Goal: Information Seeking & Learning: Find specific fact

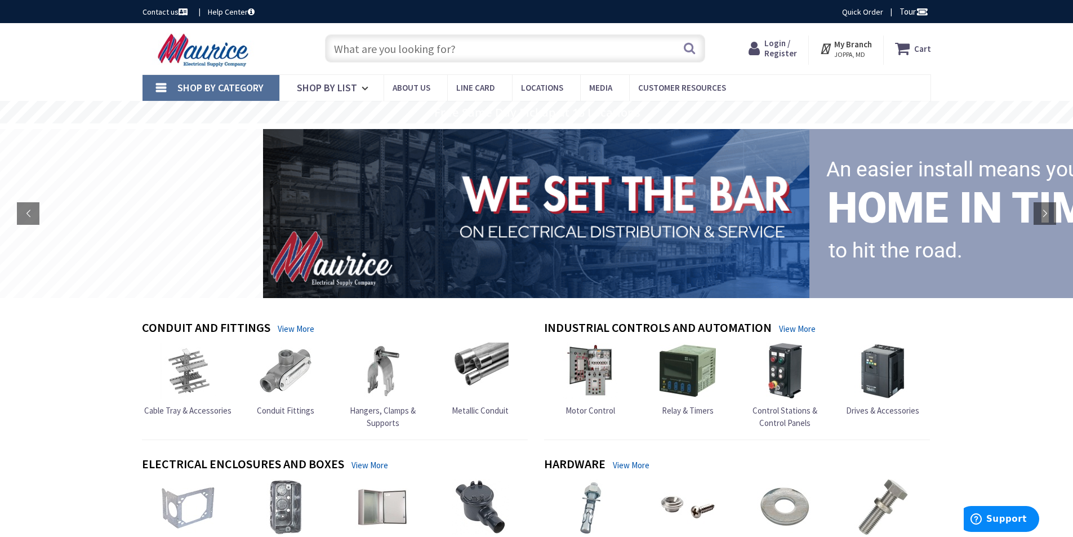
click at [509, 42] on input "text" at bounding box center [515, 48] width 380 height 28
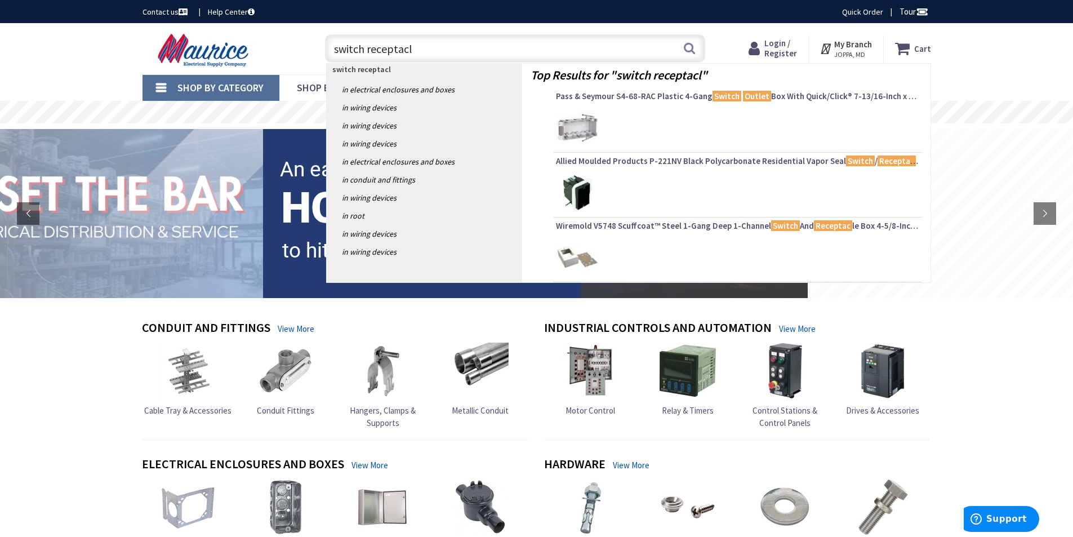
type input "switch receptacle"
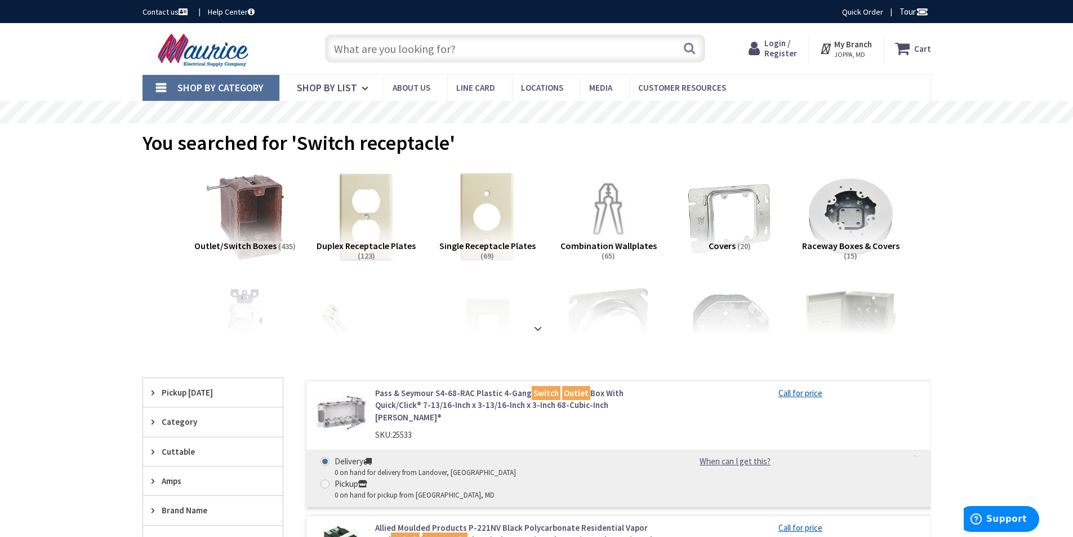
click at [423, 52] on input "text" at bounding box center [515, 48] width 380 height 28
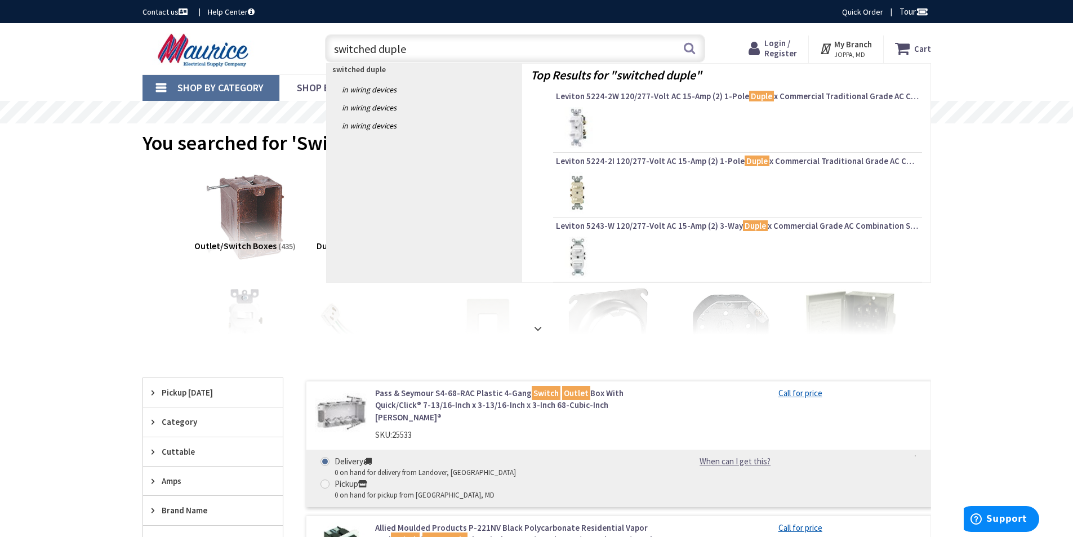
type input "switched duplex"
